Goal: Find specific page/section: Find specific page/section

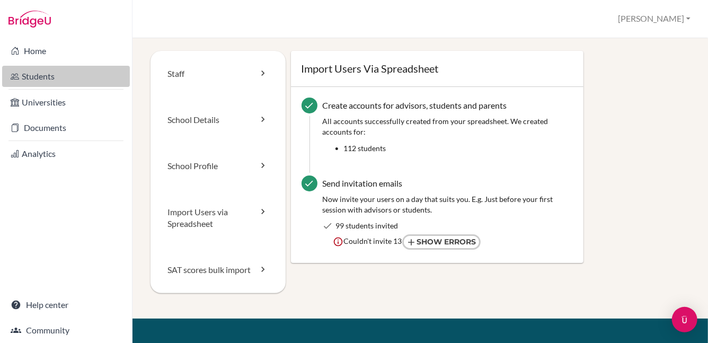
click at [54, 78] on link "Students" at bounding box center [66, 76] width 128 height 21
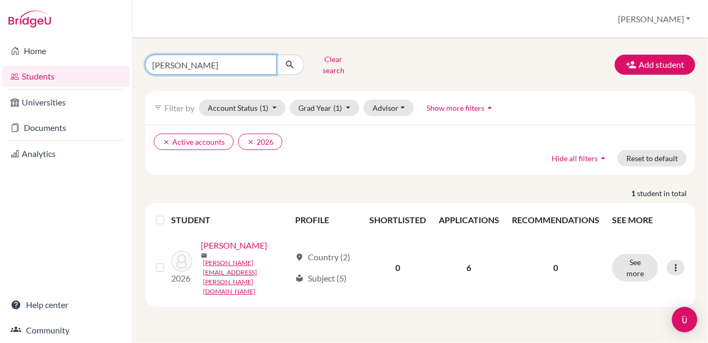
click at [266, 61] on input "[PERSON_NAME]" at bounding box center [210, 65] width 131 height 20
type input "[PERSON_NAME]"
click at [290, 59] on icon "submit" at bounding box center [289, 64] width 11 height 11
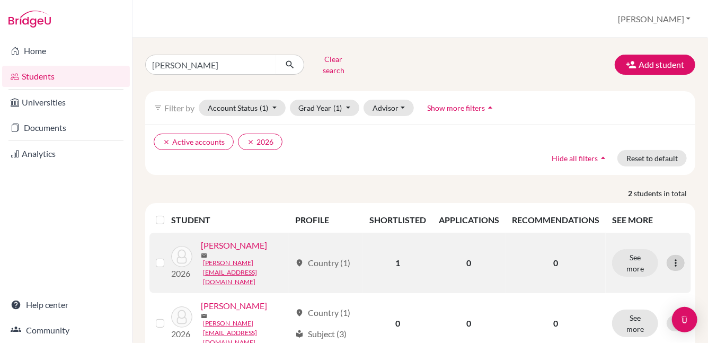
click at [670, 257] on icon at bounding box center [675, 262] width 11 height 11
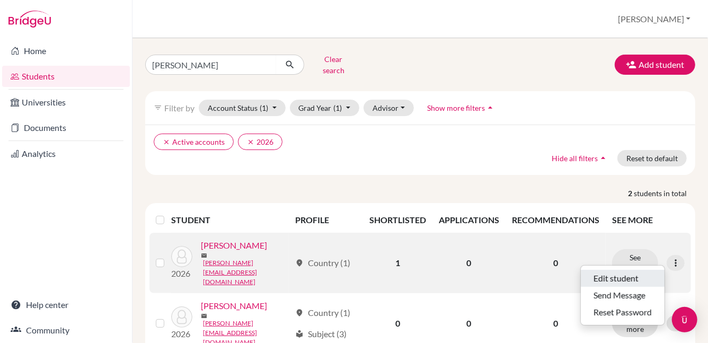
click at [634, 270] on button "Edit student" at bounding box center [622, 278] width 84 height 17
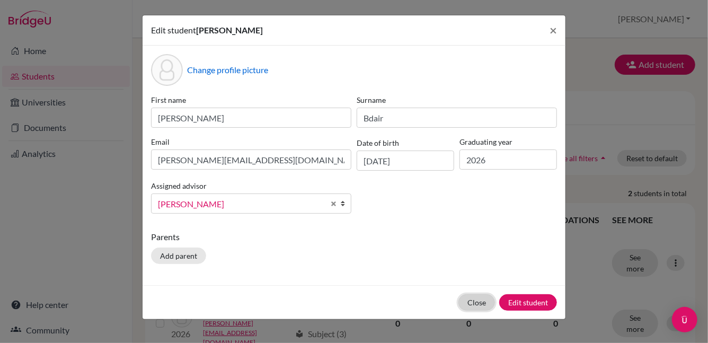
click at [484, 298] on button "Close" at bounding box center [476, 302] width 37 height 16
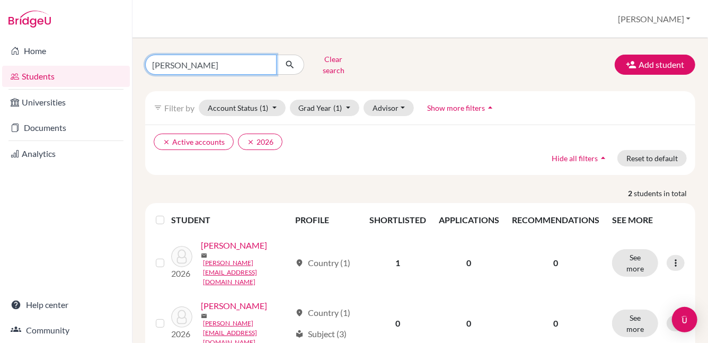
click at [266, 59] on input "[PERSON_NAME]" at bounding box center [210, 65] width 131 height 20
type input "safi"
click at [286, 62] on icon "submit" at bounding box center [289, 64] width 11 height 11
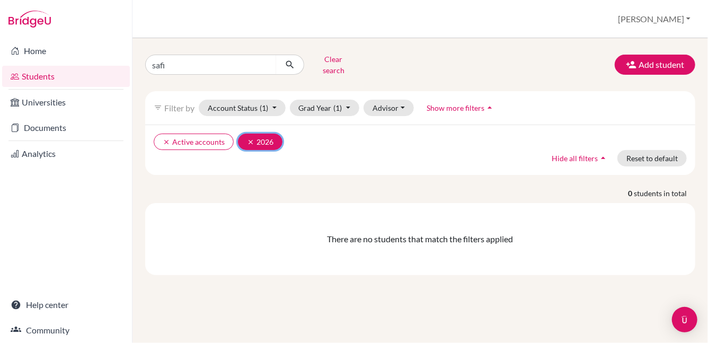
click at [248, 138] on icon "clear" at bounding box center [250, 141] width 7 height 7
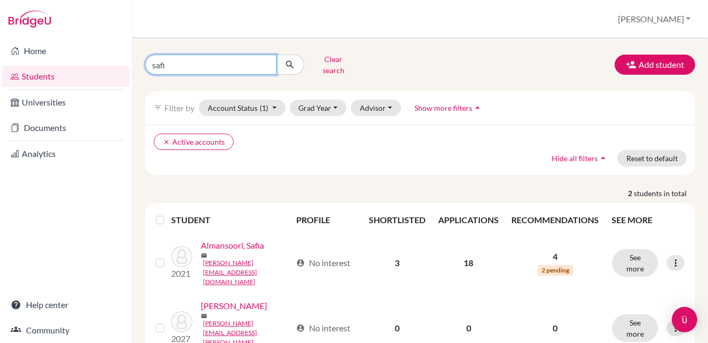
click at [173, 61] on input "safi" at bounding box center [210, 65] width 131 height 20
type input "s"
type input "jad"
click at [294, 64] on icon "submit" at bounding box center [289, 64] width 11 height 11
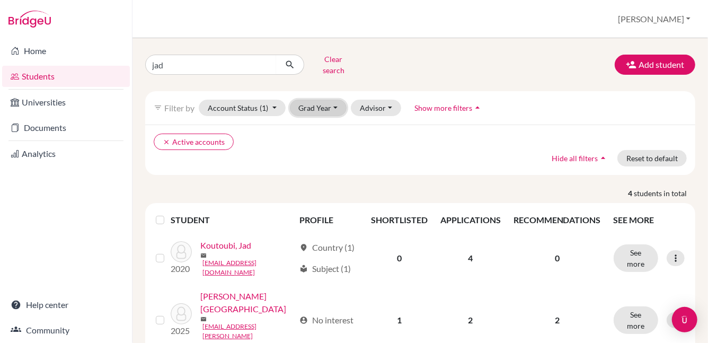
click at [337, 101] on button "Grad Year" at bounding box center [318, 108] width 57 height 16
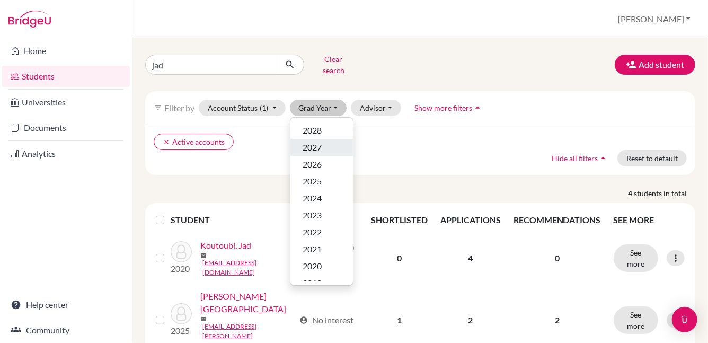
click at [323, 141] on div "2027" at bounding box center [321, 147] width 37 height 13
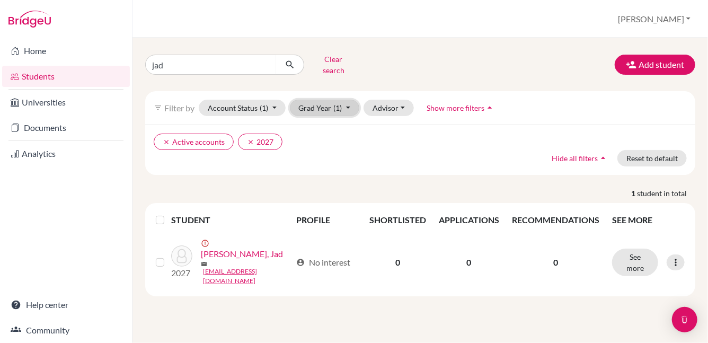
click at [324, 100] on button "Grad Year (1)" at bounding box center [325, 108] width 70 height 16
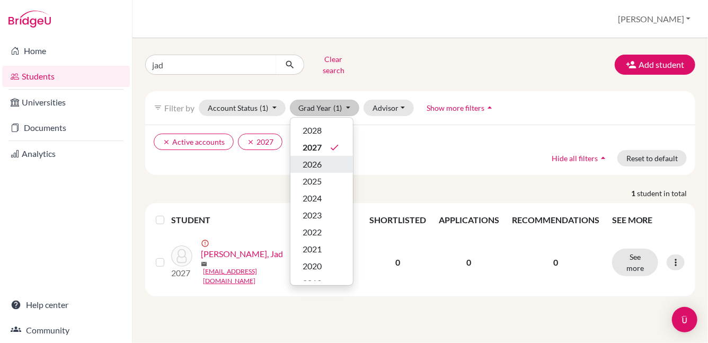
click at [311, 159] on span "2026" at bounding box center [312, 164] width 19 height 13
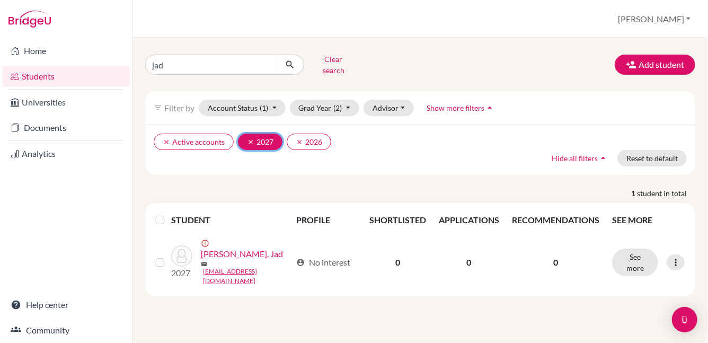
click at [249, 138] on icon "clear" at bounding box center [250, 141] width 7 height 7
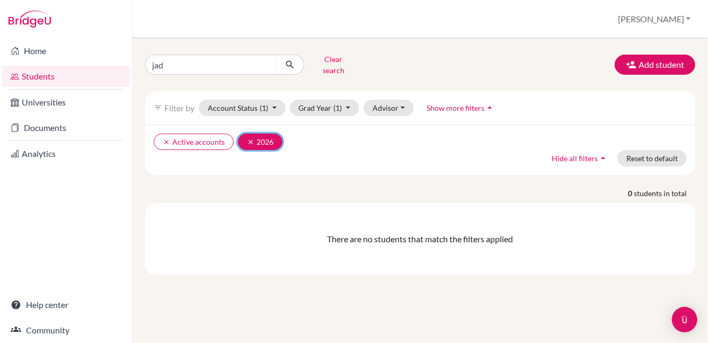
click at [247, 138] on icon "clear" at bounding box center [250, 141] width 7 height 7
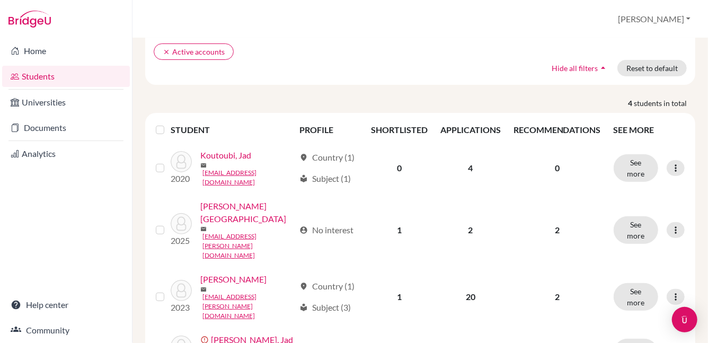
scroll to position [98, 0]
